Goal: Task Accomplishment & Management: Use online tool/utility

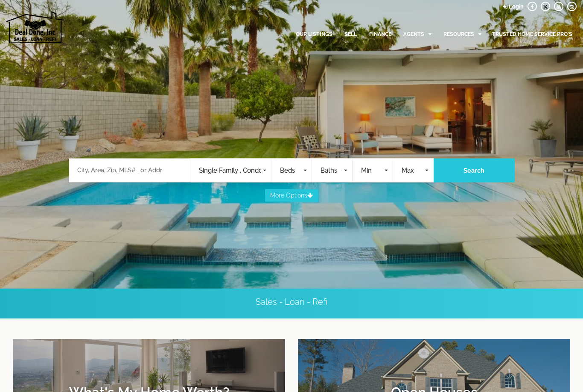
click at [255, 173] on span "Single Family , Condos , Commercial , Land , Rentals , Mobile Home , Business O…" at bounding box center [230, 171] width 62 height 10
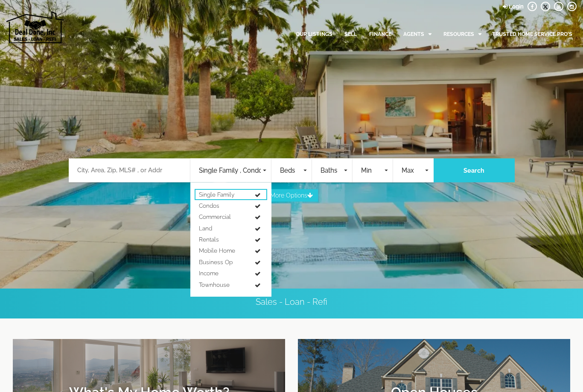
click at [231, 195] on span "Single Family" at bounding box center [216, 194] width 35 height 9
select select "2"
click at [110, 170] on div at bounding box center [291, 187] width 583 height 70
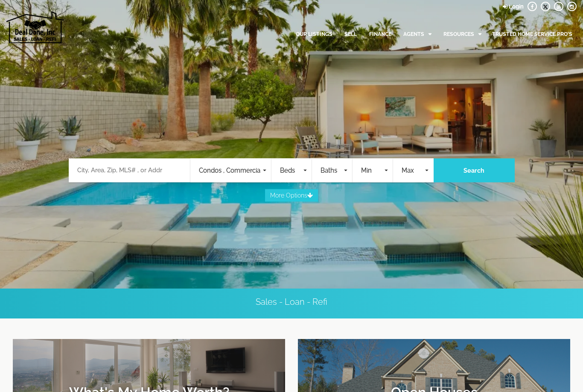
click at [297, 174] on span "Beds" at bounding box center [290, 171] width 21 height 10
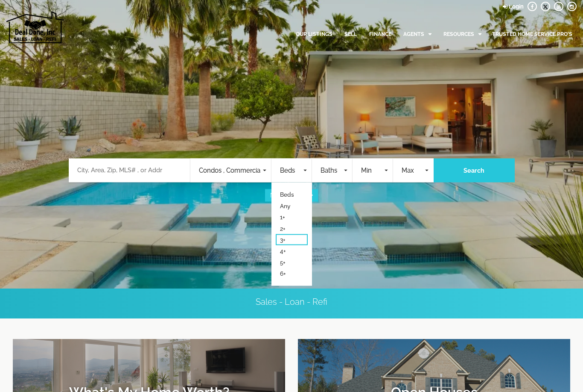
click at [300, 240] on link "3+" at bounding box center [292, 239] width 32 height 11
select select "3"
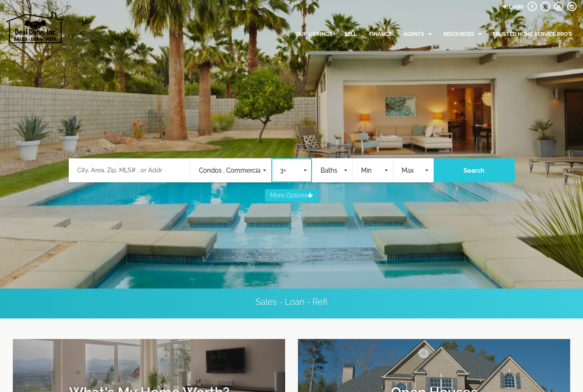
click at [334, 172] on span "Baths" at bounding box center [331, 171] width 21 height 10
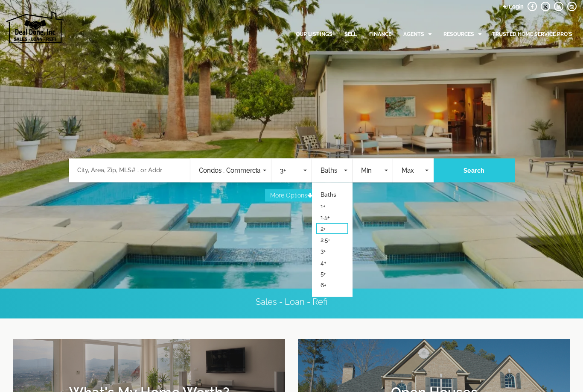
click at [336, 228] on link "2+" at bounding box center [332, 228] width 32 height 11
select select "2"
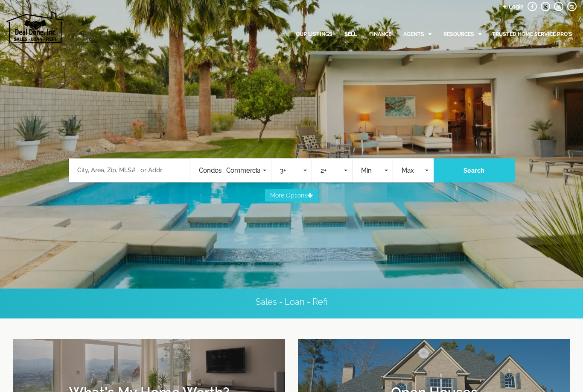
click at [380, 171] on span "Min" at bounding box center [371, 171] width 21 height 10
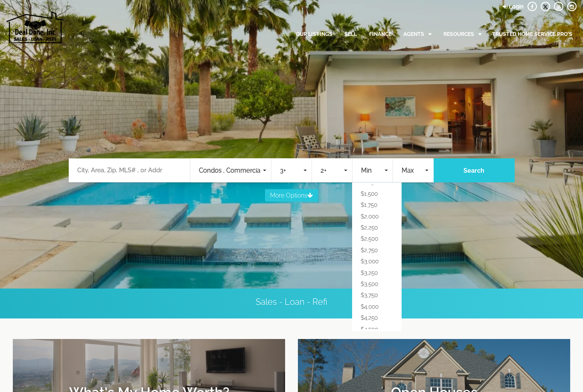
scroll to position [73, 0]
click at [381, 266] on link "$3,250" at bounding box center [377, 268] width 41 height 11
select select "3250"
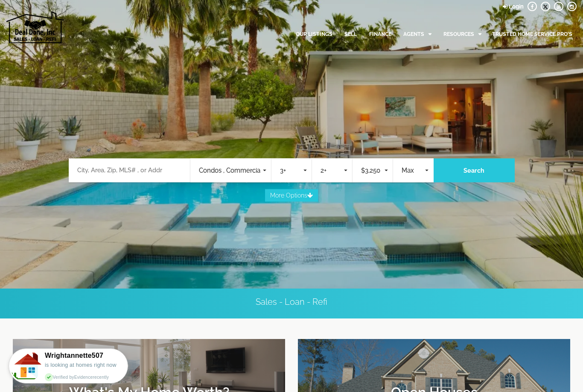
click at [410, 167] on span "Max" at bounding box center [412, 171] width 21 height 10
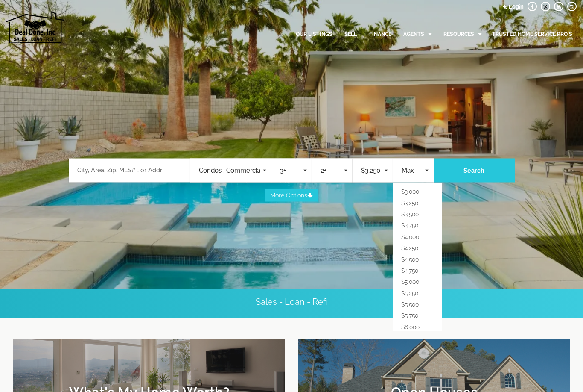
scroll to position [136, 0]
click at [425, 278] on link "$5,000" at bounding box center [417, 283] width 41 height 11
select select "5000"
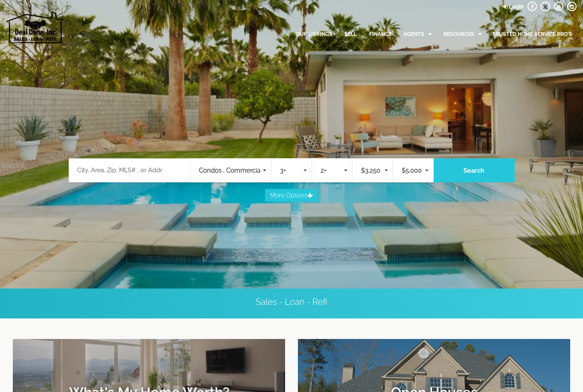
click at [253, 175] on span "Condos , Commercial , Land , Rentals , Mobile Home , Business Op , Income , Tow…" at bounding box center [230, 171] width 62 height 10
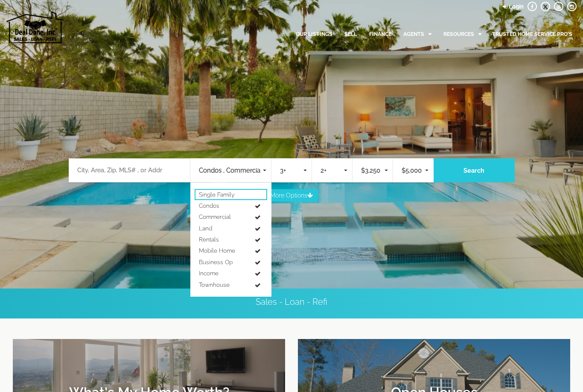
click at [240, 197] on link "Single Family" at bounding box center [231, 194] width 73 height 11
select select "1"
click at [219, 210] on link "Condos" at bounding box center [231, 205] width 73 height 11
click at [230, 221] on link "Commercial" at bounding box center [231, 216] width 73 height 11
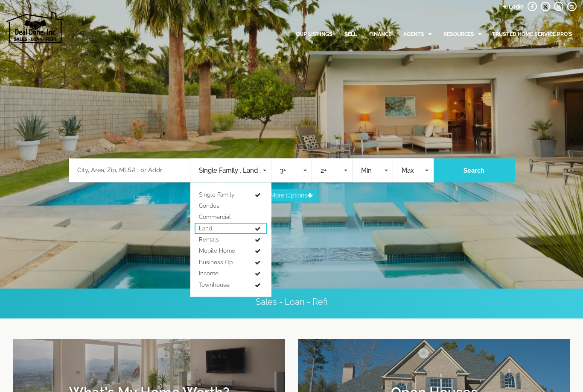
click at [215, 230] on link "Land" at bounding box center [231, 228] width 73 height 11
click at [221, 242] on link "Rentals" at bounding box center [231, 239] width 73 height 11
click at [222, 238] on link "Rentals" at bounding box center [231, 239] width 73 height 11
click at [226, 246] on span "Mobile Home" at bounding box center [217, 250] width 36 height 9
click at [231, 258] on span "Business Op" at bounding box center [216, 262] width 34 height 9
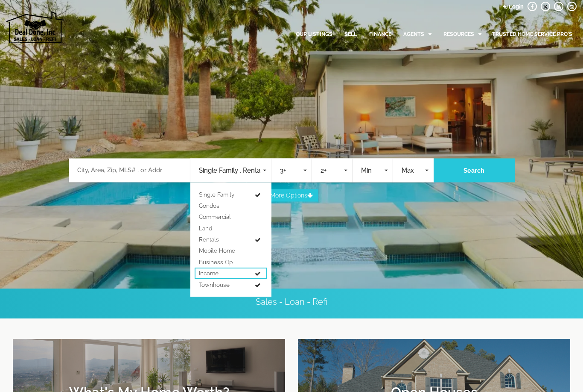
click at [227, 269] on link "Income" at bounding box center [231, 272] width 73 height 11
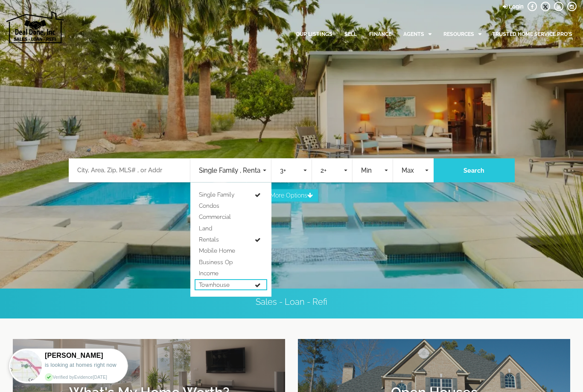
click at [234, 285] on link "Townhouse" at bounding box center [231, 284] width 73 height 11
click at [229, 282] on span "Townhouse" at bounding box center [214, 284] width 31 height 9
click at [224, 287] on span "Townhouse" at bounding box center [214, 284] width 31 height 9
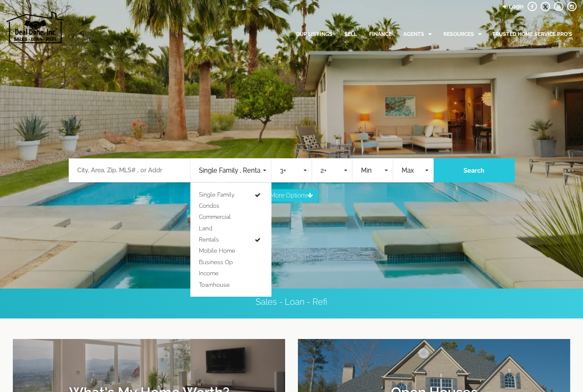
click at [475, 171] on div at bounding box center [291, 187] width 583 height 70
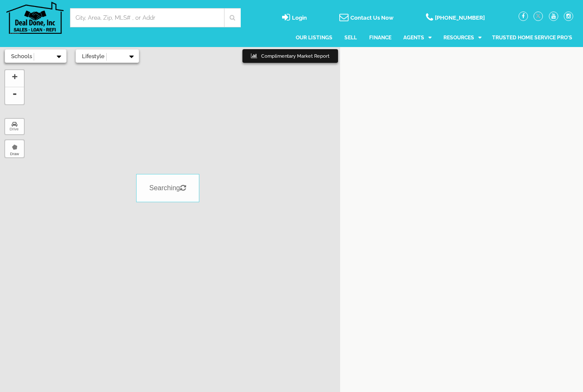
select select
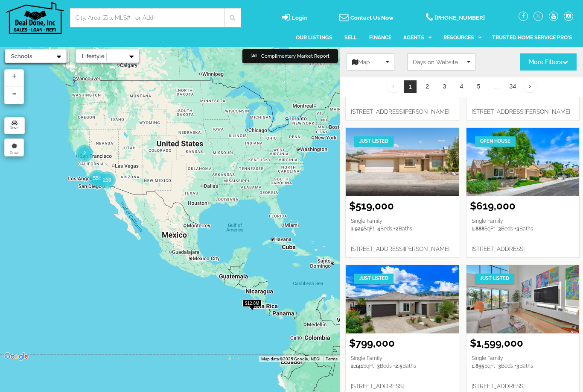
scroll to position [556, 0]
